Goal: Navigation & Orientation: Find specific page/section

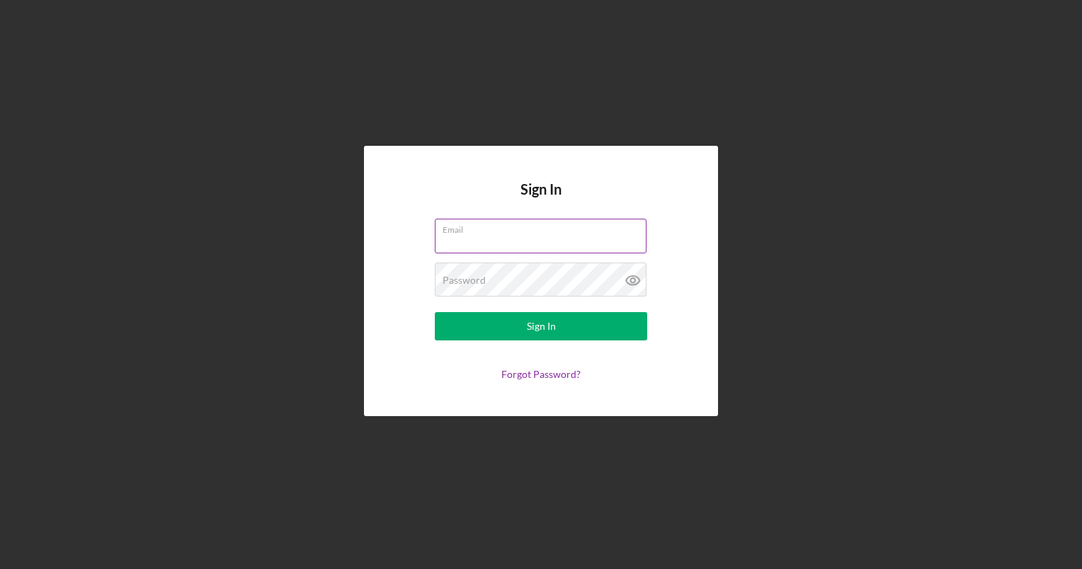
click at [443, 240] on input "Email" at bounding box center [541, 236] width 212 height 34
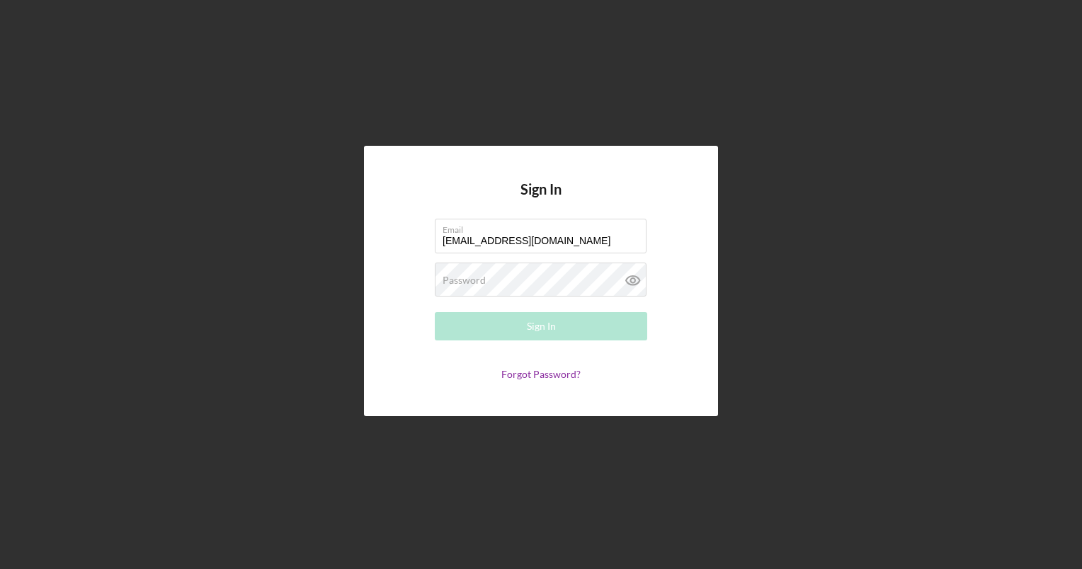
type input "[EMAIL_ADDRESS][DOMAIN_NAME]"
click at [554, 278] on div "Password Required" at bounding box center [541, 280] width 212 height 35
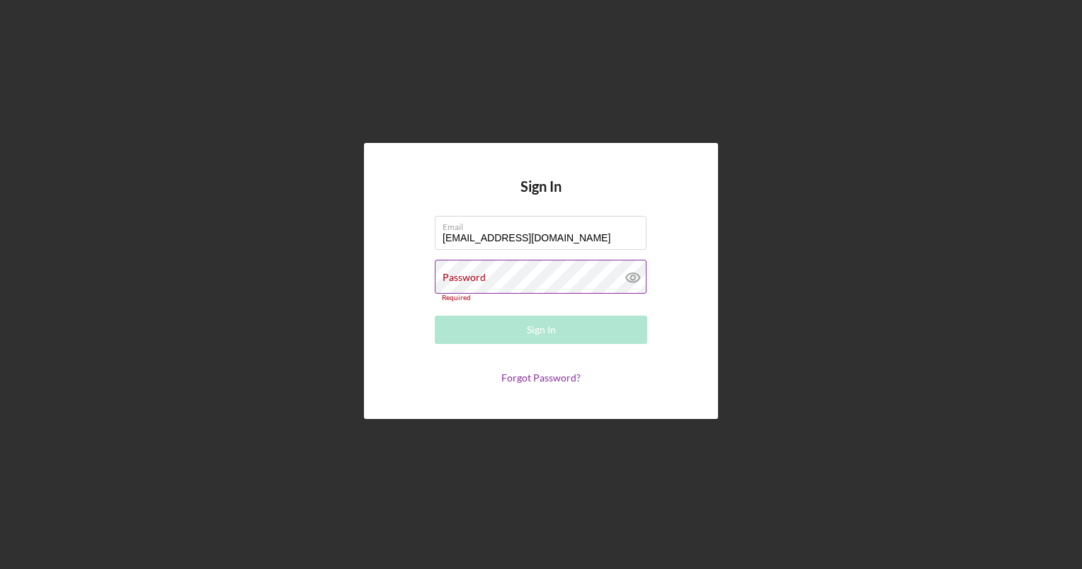
drag, startPoint x: 554, startPoint y: 278, endPoint x: 484, endPoint y: 275, distance: 70.2
click at [484, 275] on label "Password" at bounding box center [464, 277] width 43 height 11
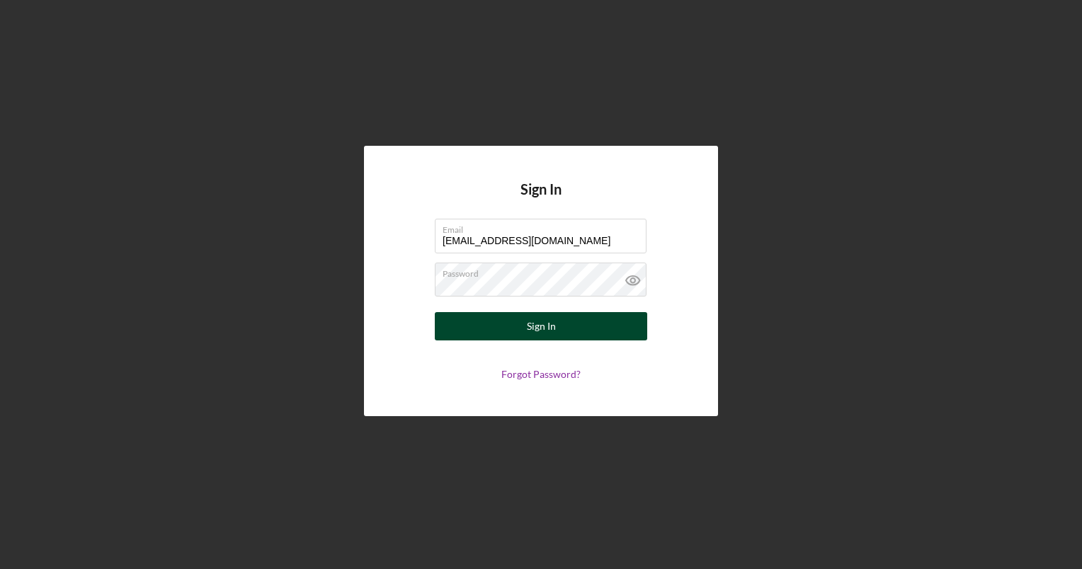
click at [457, 317] on button "Sign In" at bounding box center [541, 326] width 212 height 28
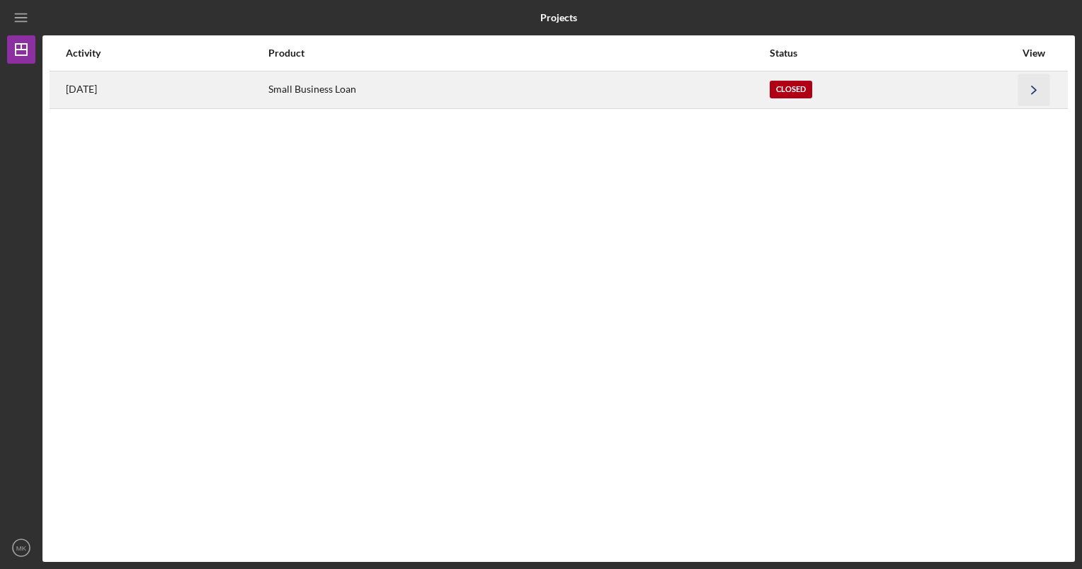
click at [1032, 93] on icon "Icon/Navigate" at bounding box center [1034, 90] width 32 height 32
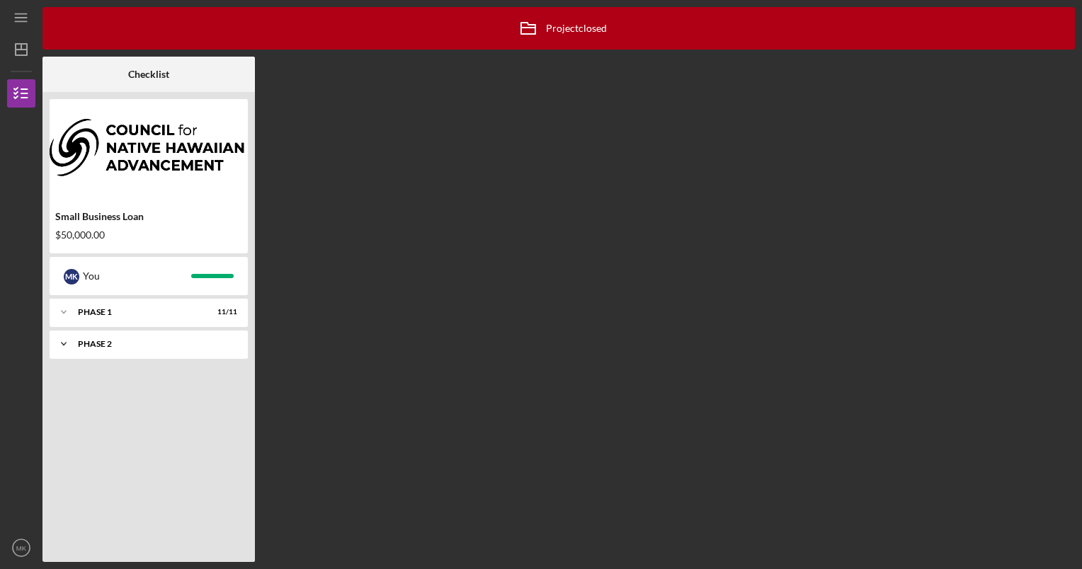
click at [184, 348] on div "Icon/Expander Phase 2 9 / 9" at bounding box center [149, 344] width 198 height 28
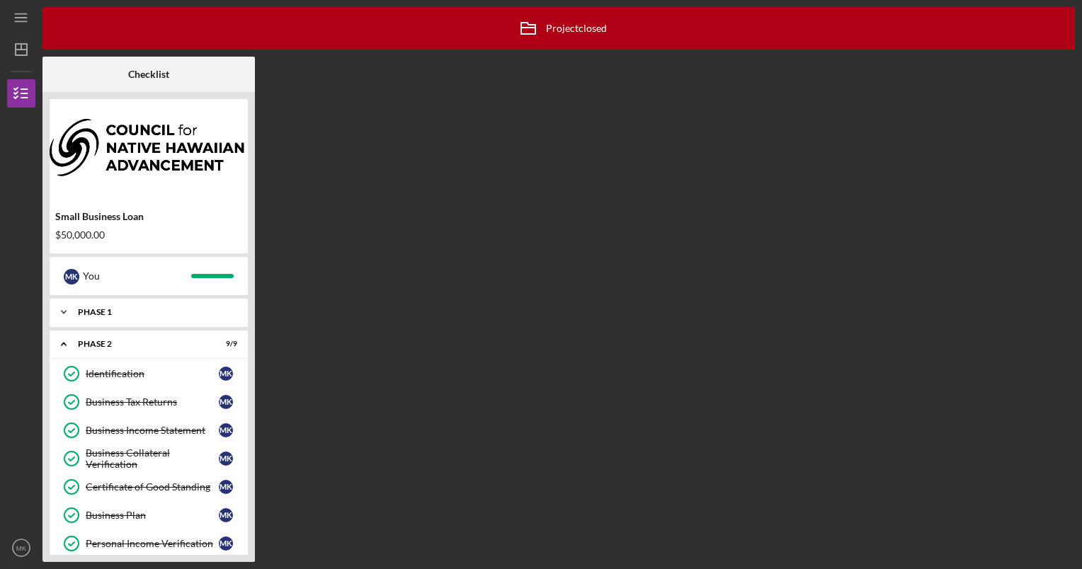
click at [132, 312] on div "Phase 1" at bounding box center [154, 312] width 152 height 8
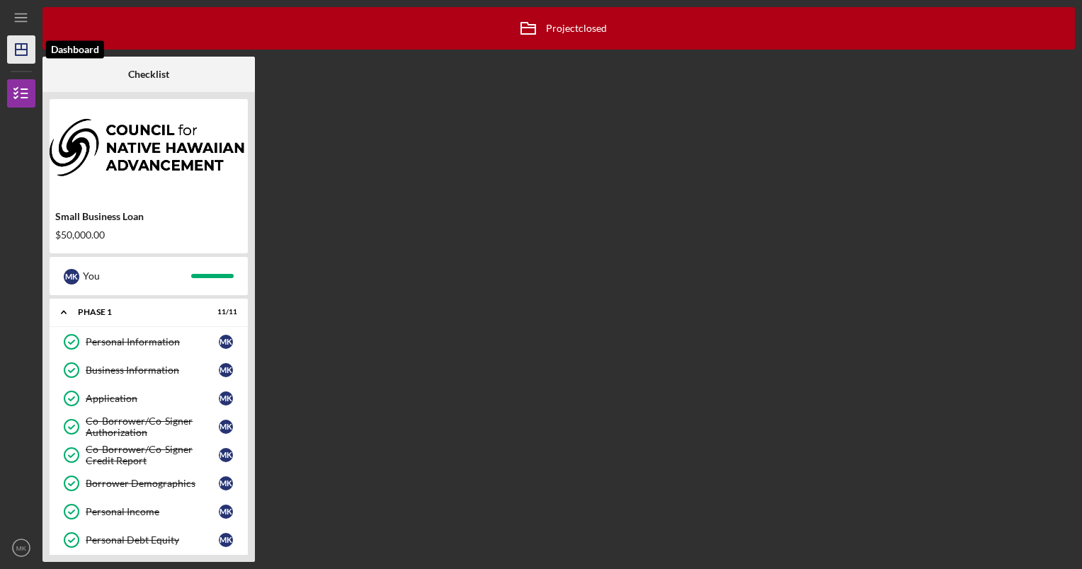
click at [14, 50] on icon "Icon/Dashboard" at bounding box center [21, 49] width 35 height 35
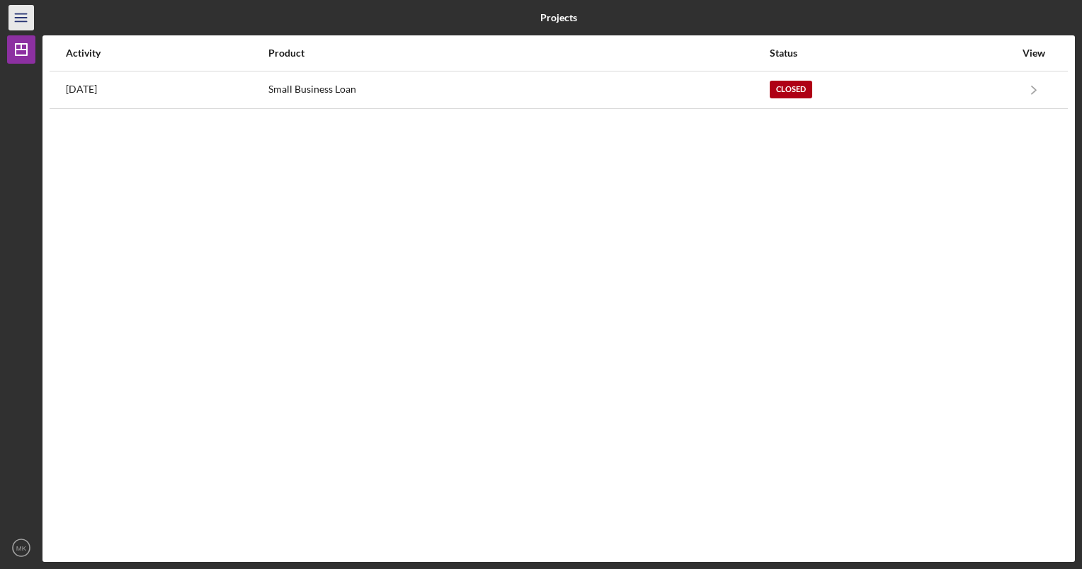
click at [23, 14] on icon "Icon/Menu" at bounding box center [22, 18] width 32 height 32
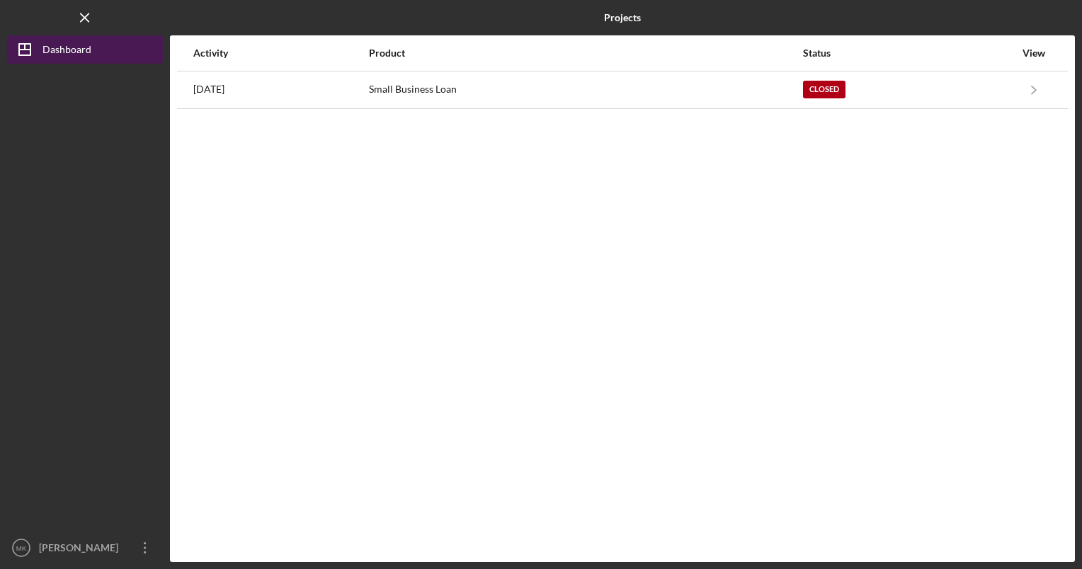
click at [37, 50] on icon "Icon/Dashboard" at bounding box center [24, 49] width 35 height 35
click at [52, 50] on div "Dashboard" at bounding box center [66, 51] width 49 height 32
